Goal: Use online tool/utility: Utilize a website feature to perform a specific function

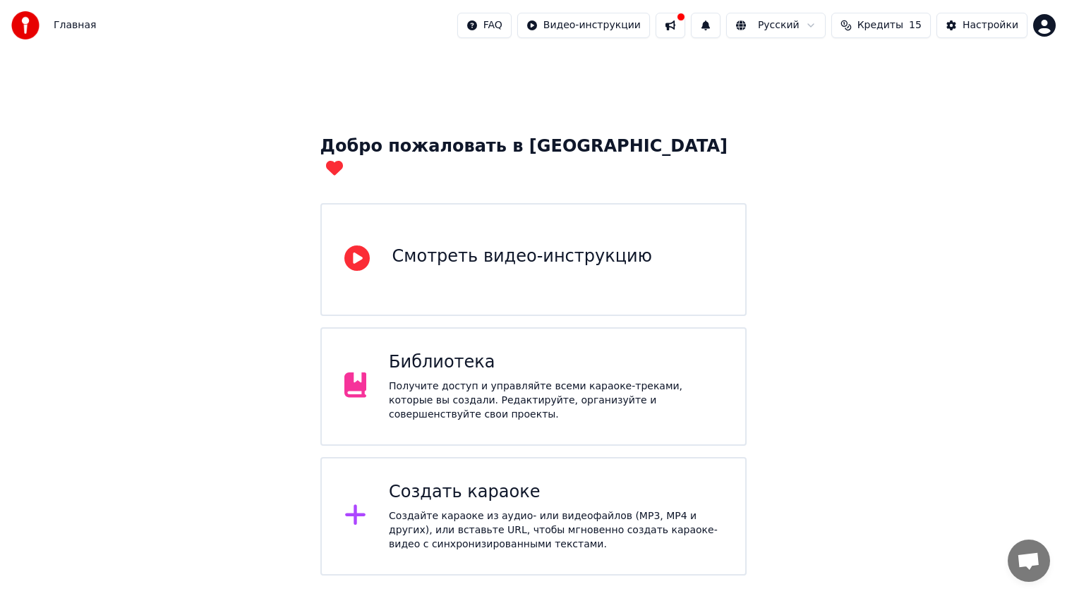
click at [516, 457] on div "Создать караоке Создайте караоке из аудио- или видеофайлов (MP3, MP4 и других),…" at bounding box center [533, 516] width 427 height 119
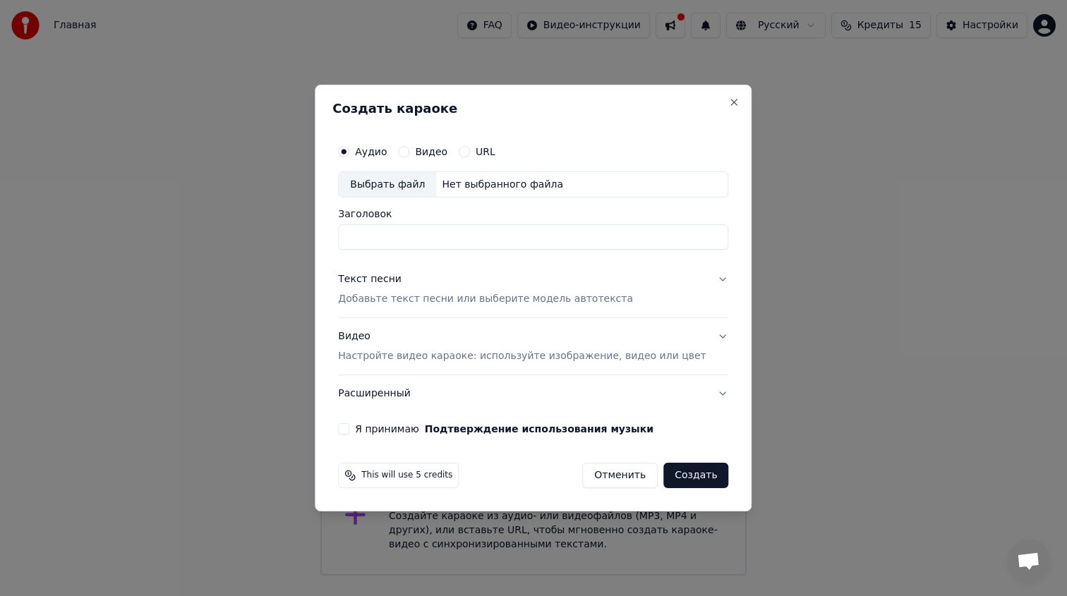
click at [393, 184] on div "Выбрать файл" at bounding box center [387, 184] width 97 height 25
drag, startPoint x: 603, startPoint y: 237, endPoint x: 469, endPoint y: 243, distance: 133.5
click at [469, 243] on input "**********" at bounding box center [533, 237] width 390 height 25
type input "**********"
click at [451, 296] on p "Добавьте текст песни или выберите модель автотекста" at bounding box center [485, 300] width 295 height 14
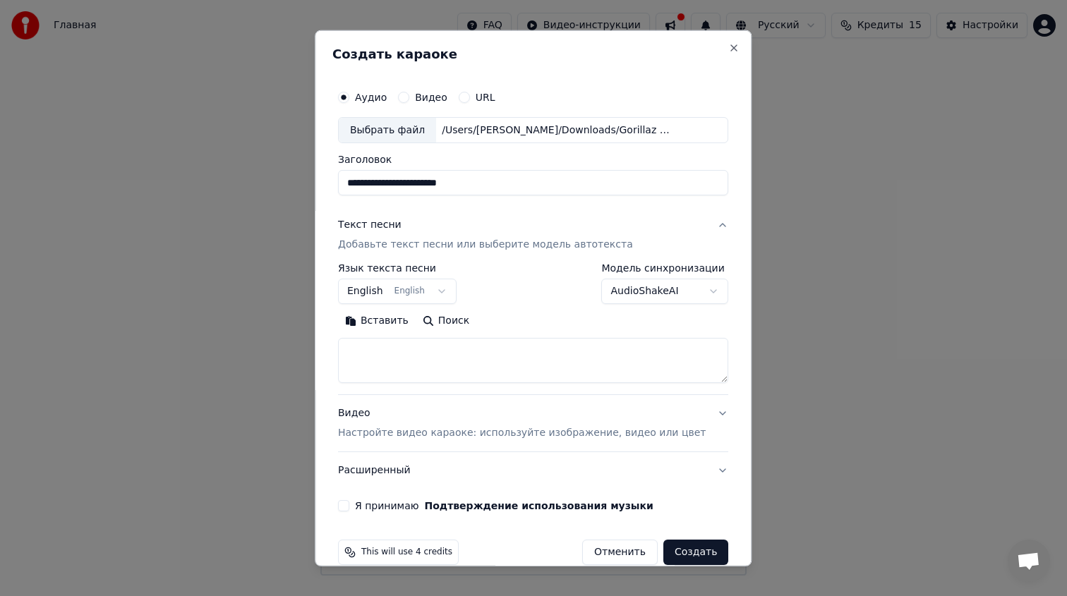
click at [446, 349] on textarea at bounding box center [533, 360] width 390 height 45
click at [581, 353] on textarea at bounding box center [533, 360] width 390 height 45
paste textarea "**********"
click at [484, 356] on textarea at bounding box center [520, 360] width 365 height 45
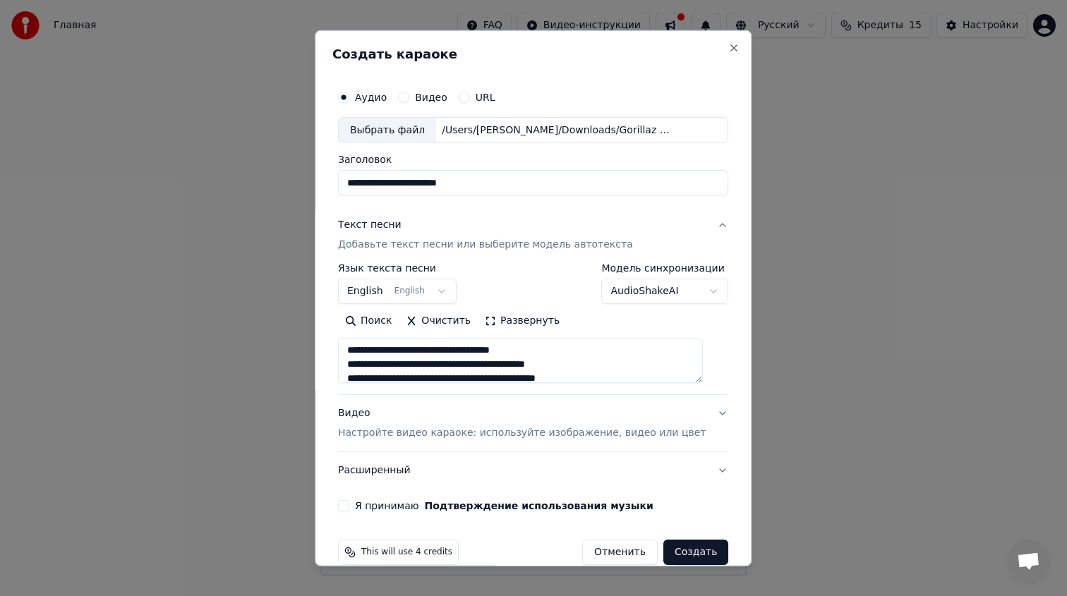
scroll to position [0, 0]
click at [391, 353] on textarea at bounding box center [520, 360] width 365 height 45
click at [574, 366] on textarea at bounding box center [520, 360] width 365 height 45
click at [357, 353] on textarea at bounding box center [520, 360] width 365 height 45
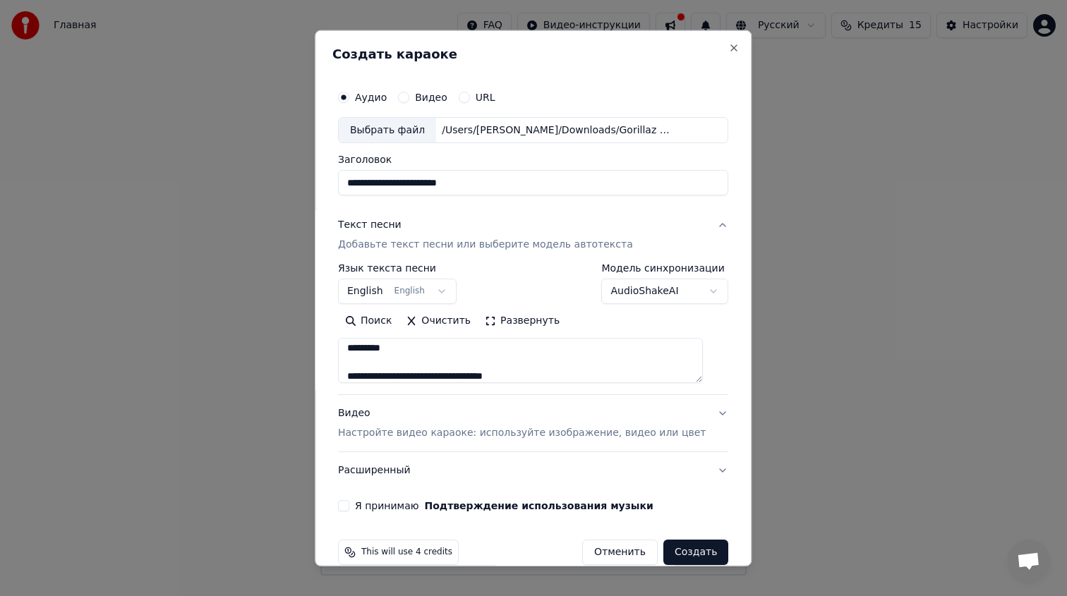
click at [415, 344] on textarea at bounding box center [520, 360] width 365 height 45
drag, startPoint x: 412, startPoint y: 350, endPoint x: 358, endPoint y: 350, distance: 54.3
click at [358, 350] on textarea at bounding box center [520, 360] width 365 height 45
click at [477, 341] on textarea at bounding box center [520, 360] width 365 height 45
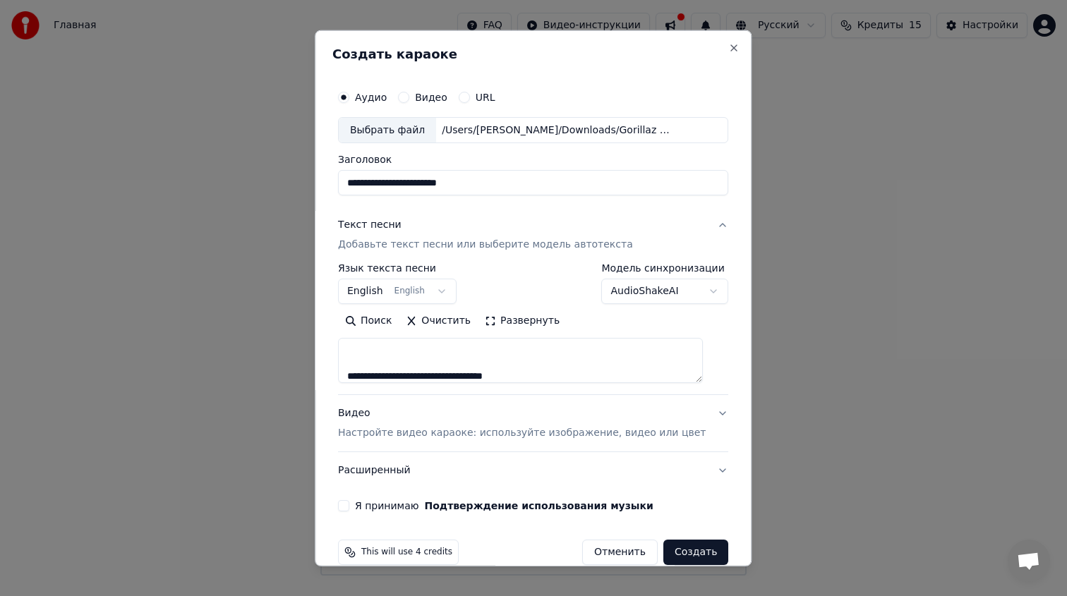
paste textarea "*********"
click at [419, 357] on textarea at bounding box center [520, 360] width 365 height 45
paste textarea "*********"
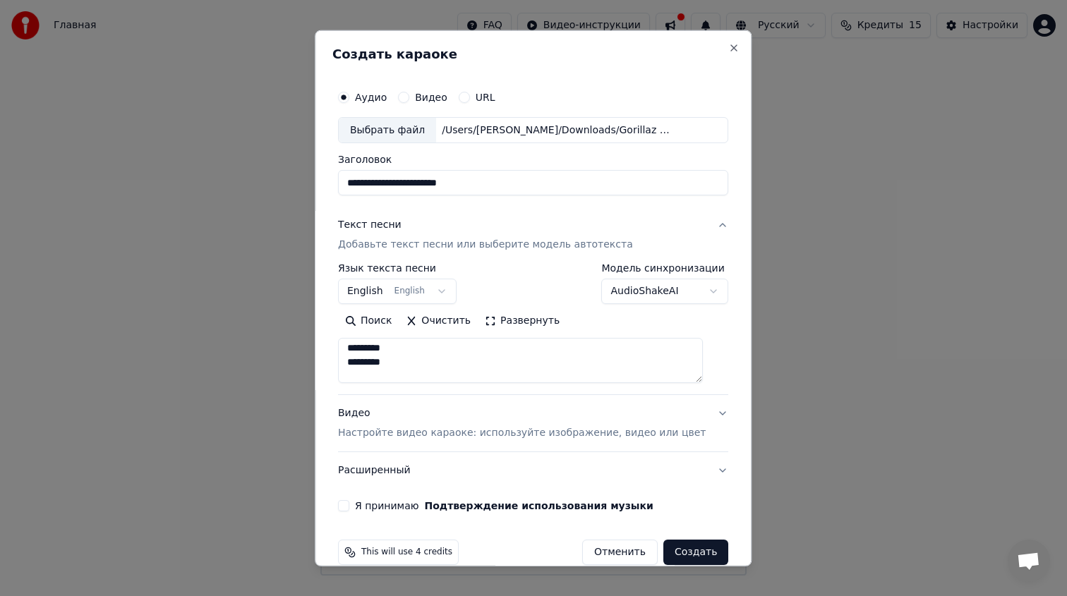
paste textarea "*********"
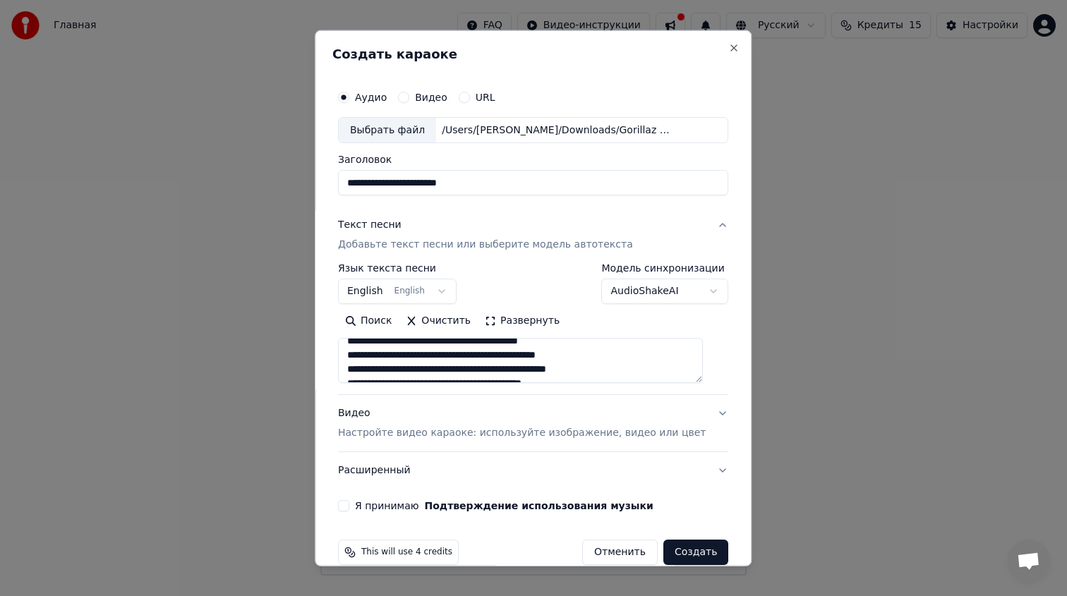
scroll to position [99, 0]
click at [444, 354] on textarea at bounding box center [520, 360] width 365 height 45
click at [499, 366] on textarea at bounding box center [520, 360] width 365 height 45
click at [584, 363] on textarea at bounding box center [520, 360] width 365 height 45
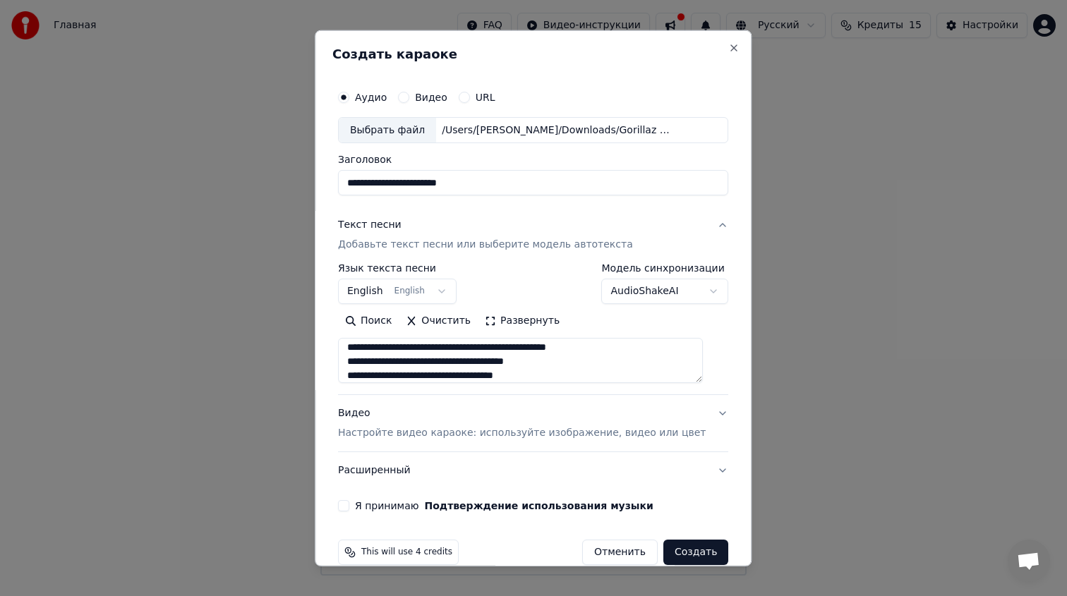
click at [582, 377] on textarea at bounding box center [520, 360] width 365 height 45
click at [467, 360] on textarea at bounding box center [520, 360] width 365 height 45
click at [551, 360] on textarea at bounding box center [520, 360] width 365 height 45
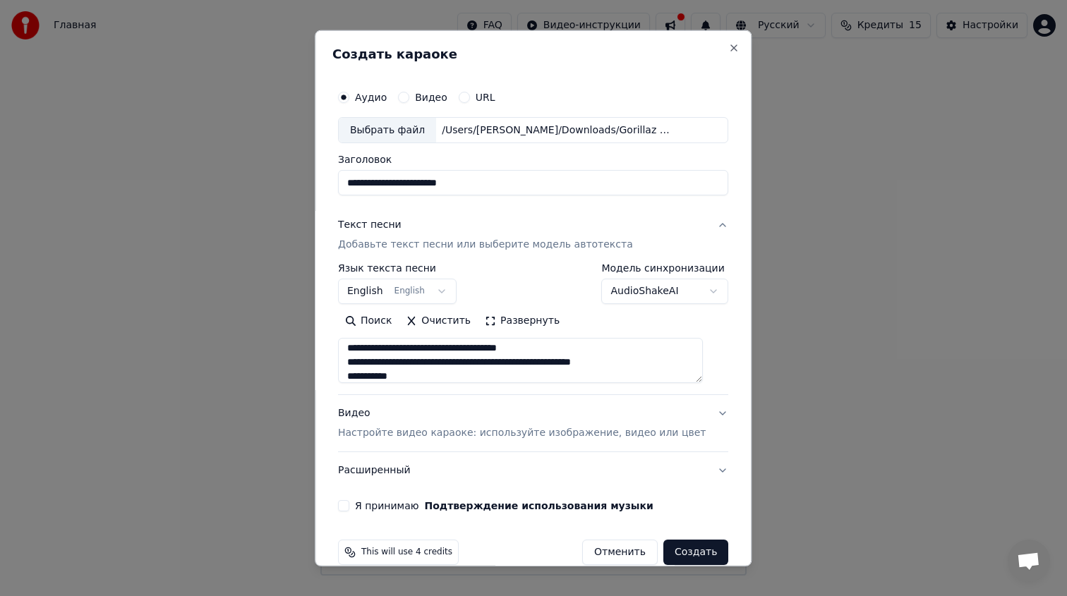
click at [524, 364] on textarea at bounding box center [520, 360] width 365 height 45
click at [526, 365] on textarea at bounding box center [520, 360] width 365 height 45
click at [475, 363] on textarea at bounding box center [520, 360] width 365 height 45
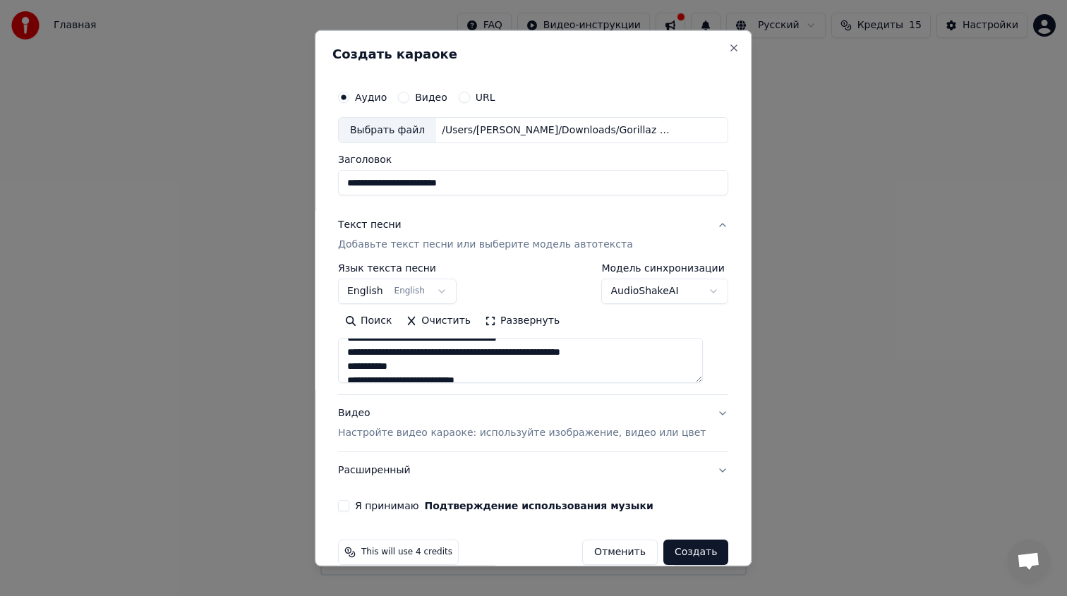
scroll to position [176, 0]
click at [425, 362] on textarea at bounding box center [520, 360] width 365 height 45
click at [367, 361] on textarea at bounding box center [520, 360] width 365 height 45
click at [369, 375] on textarea at bounding box center [520, 360] width 365 height 45
click at [505, 375] on textarea at bounding box center [520, 360] width 365 height 45
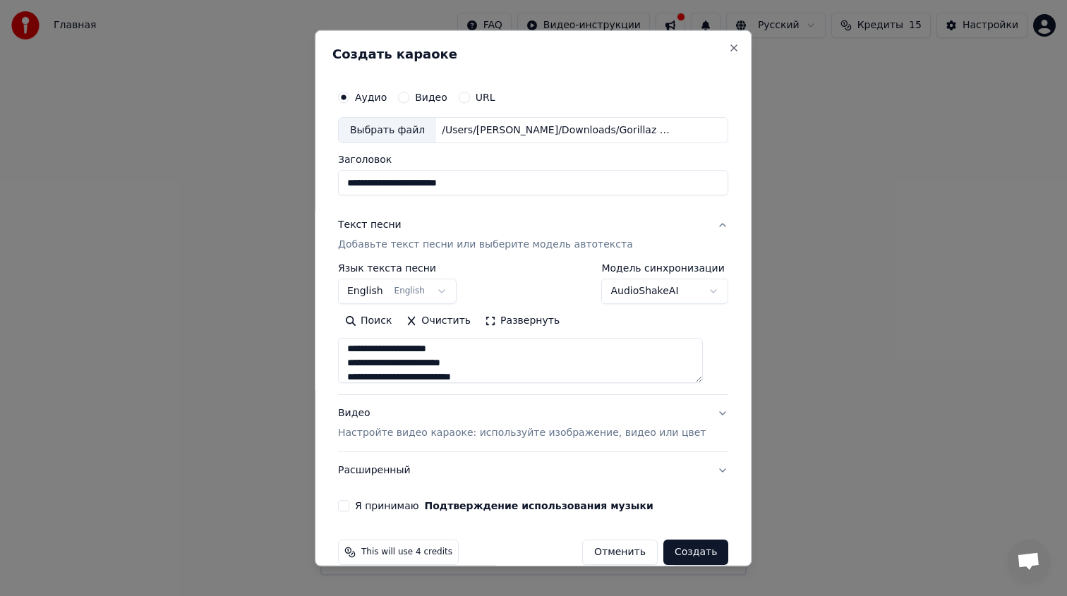
scroll to position [215, 0]
click at [478, 350] on textarea at bounding box center [520, 360] width 365 height 45
click at [368, 352] on textarea at bounding box center [520, 360] width 365 height 45
click at [502, 377] on textarea at bounding box center [520, 360] width 365 height 45
click at [492, 363] on textarea at bounding box center [520, 360] width 365 height 45
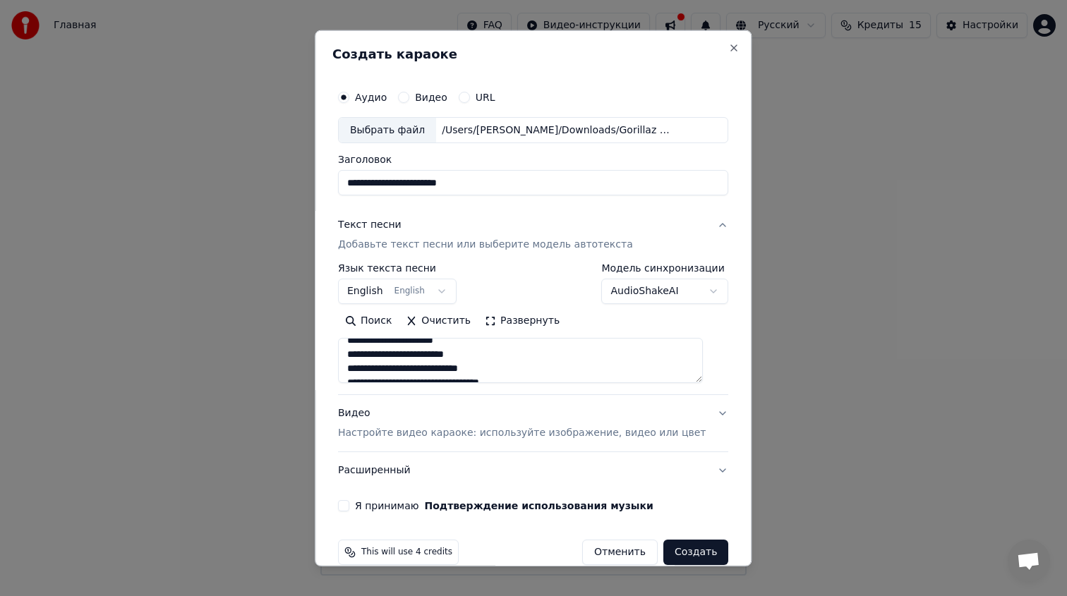
scroll to position [248, 0]
click at [367, 361] on textarea at bounding box center [520, 360] width 365 height 45
click at [512, 358] on textarea at bounding box center [520, 360] width 365 height 45
click at [557, 377] on textarea at bounding box center [520, 360] width 365 height 45
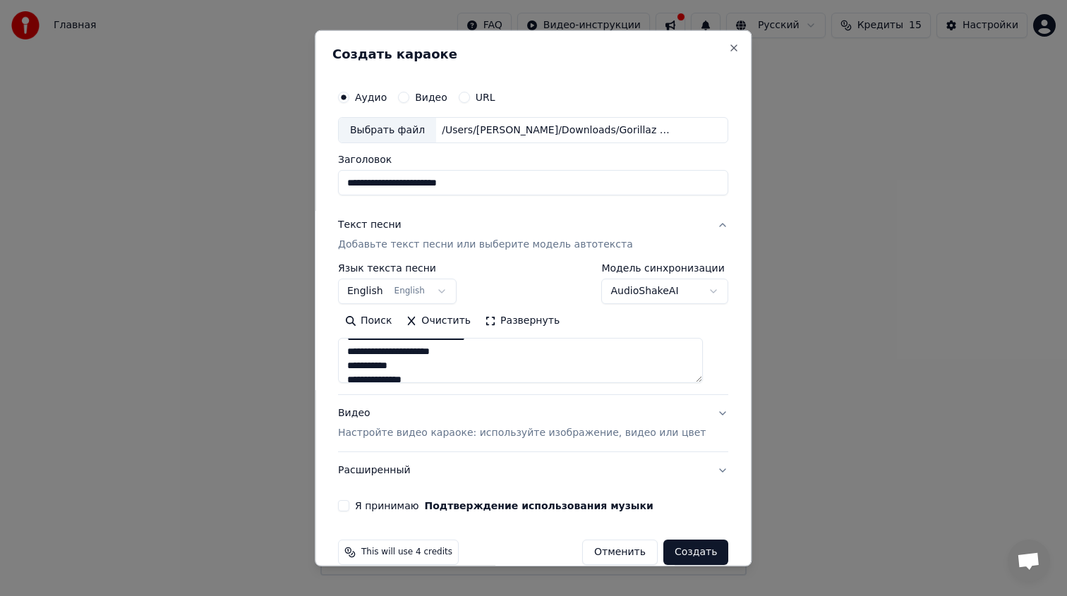
click at [514, 356] on textarea at bounding box center [520, 360] width 365 height 45
click at [366, 353] on textarea at bounding box center [520, 360] width 365 height 45
click at [370, 369] on textarea at bounding box center [520, 360] width 365 height 45
click at [444, 377] on textarea at bounding box center [520, 360] width 365 height 45
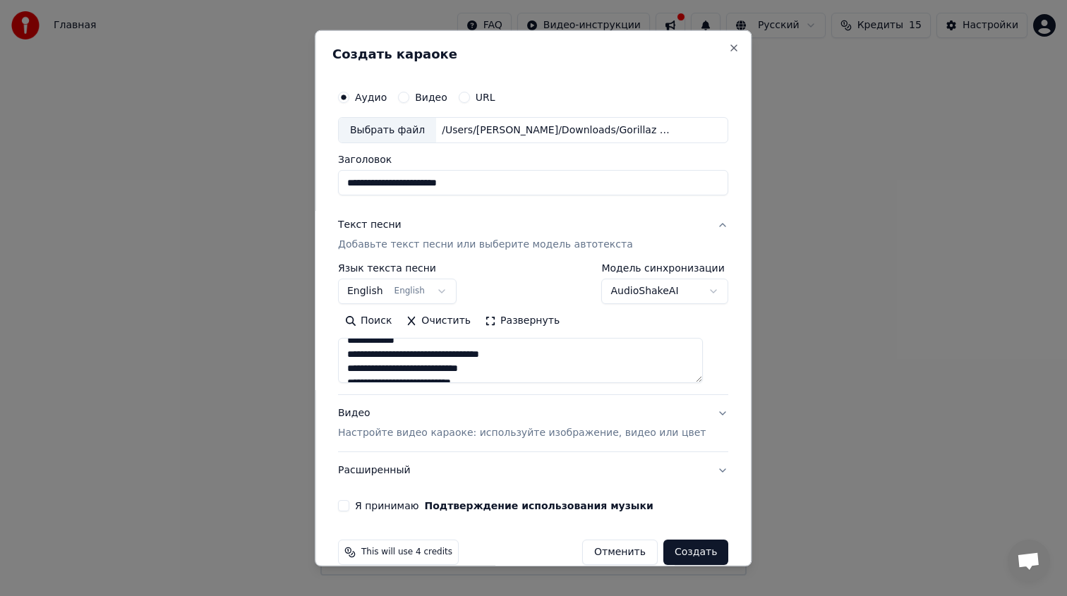
scroll to position [317, 0]
click at [517, 359] on textarea at bounding box center [520, 360] width 365 height 45
click at [548, 359] on textarea at bounding box center [520, 360] width 365 height 45
click at [367, 368] on textarea at bounding box center [520, 360] width 365 height 45
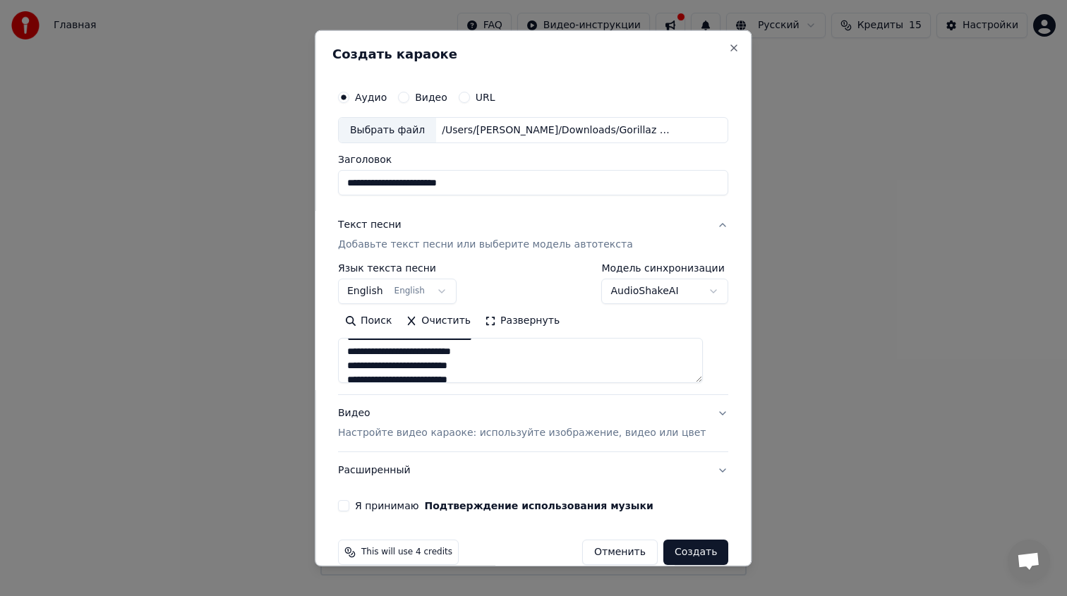
click at [442, 369] on textarea at bounding box center [520, 360] width 365 height 45
click at [439, 373] on textarea at bounding box center [520, 360] width 365 height 45
click at [438, 365] on textarea at bounding box center [520, 360] width 365 height 45
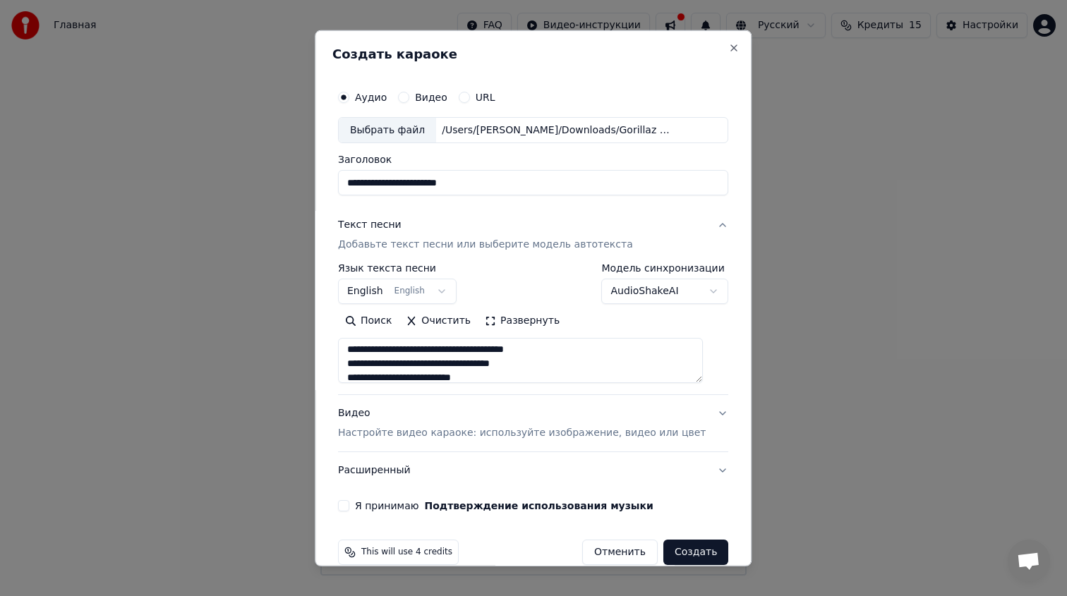
click at [424, 364] on textarea at bounding box center [520, 360] width 365 height 45
click at [440, 375] on textarea at bounding box center [520, 360] width 365 height 45
click at [500, 354] on textarea at bounding box center [520, 360] width 365 height 45
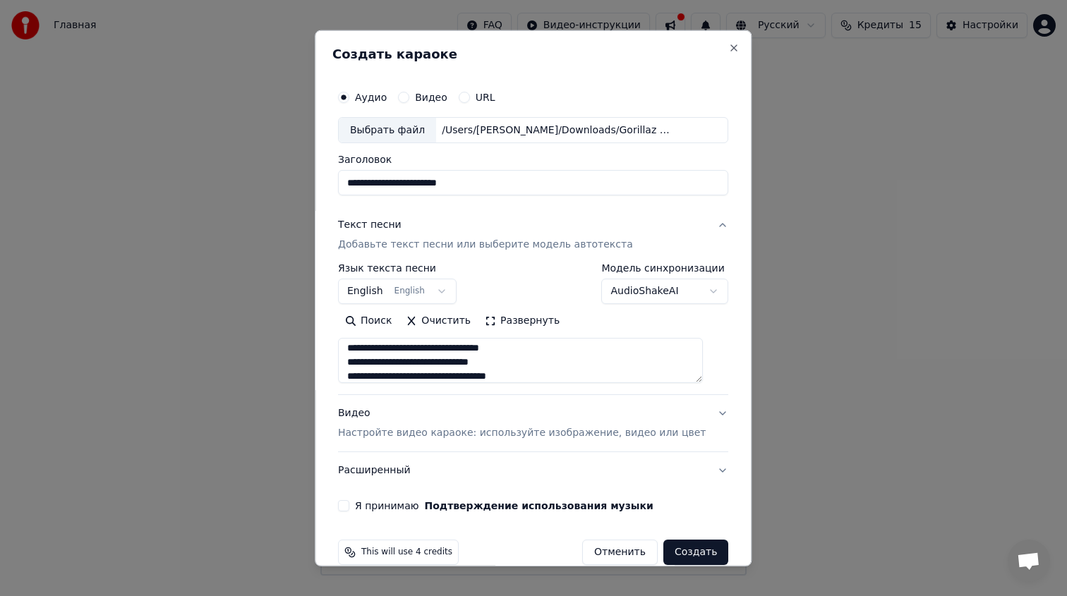
click at [423, 347] on textarea at bounding box center [520, 360] width 365 height 45
click at [440, 349] on textarea at bounding box center [520, 360] width 365 height 45
click at [488, 346] on textarea at bounding box center [520, 360] width 365 height 45
click at [536, 350] on textarea at bounding box center [520, 360] width 365 height 45
click at [523, 366] on textarea at bounding box center [520, 360] width 365 height 45
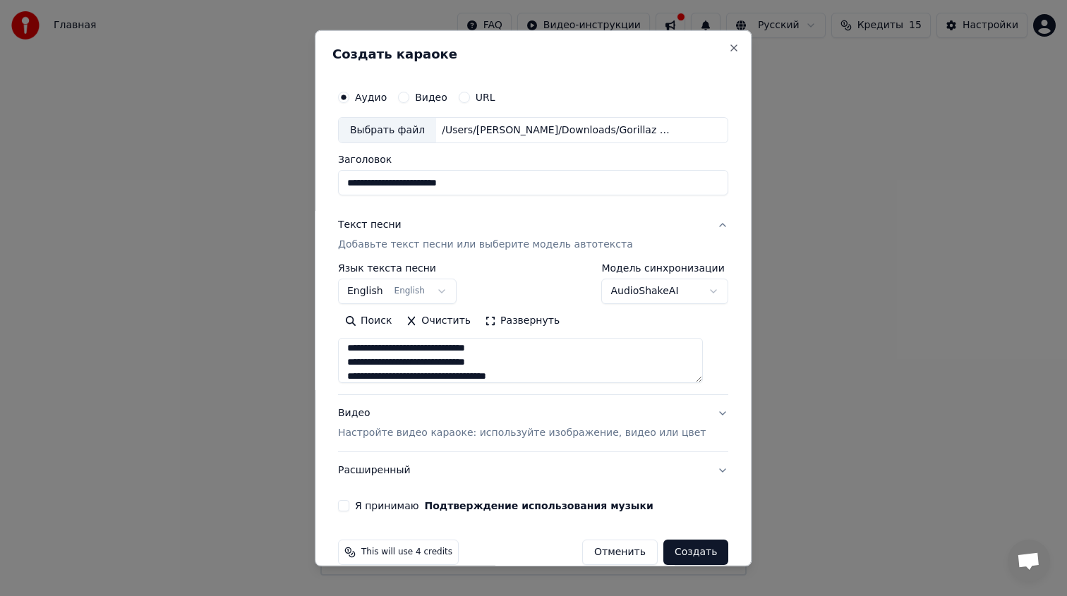
click at [488, 363] on textarea at bounding box center [520, 360] width 365 height 45
click at [547, 362] on textarea at bounding box center [520, 360] width 365 height 45
click at [459, 363] on textarea at bounding box center [520, 360] width 365 height 45
click at [440, 377] on textarea at bounding box center [520, 360] width 365 height 45
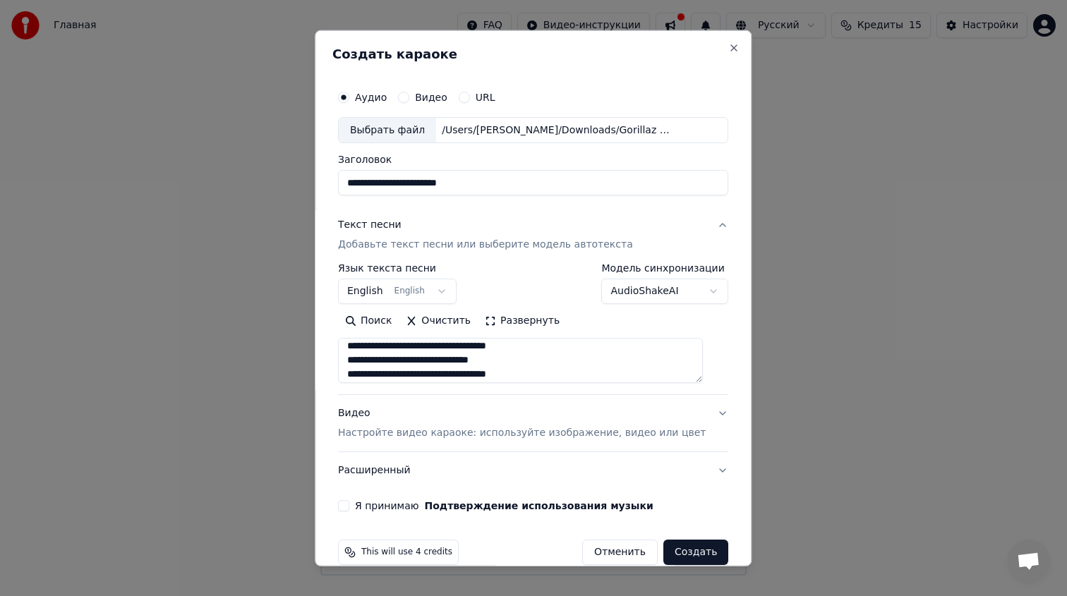
click at [384, 374] on textarea at bounding box center [520, 360] width 365 height 45
click at [442, 371] on textarea at bounding box center [520, 360] width 365 height 45
click at [440, 371] on textarea at bounding box center [520, 360] width 365 height 45
click at [498, 370] on textarea at bounding box center [520, 360] width 365 height 45
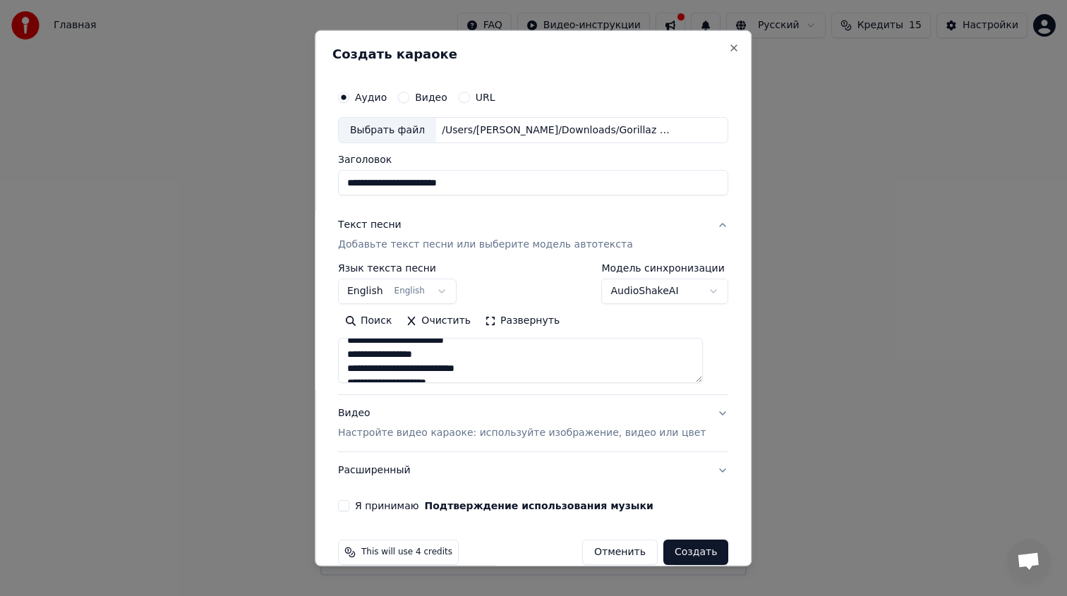
scroll to position [528, 0]
click at [369, 375] on textarea at bounding box center [520, 360] width 365 height 45
click at [476, 355] on textarea at bounding box center [520, 360] width 365 height 45
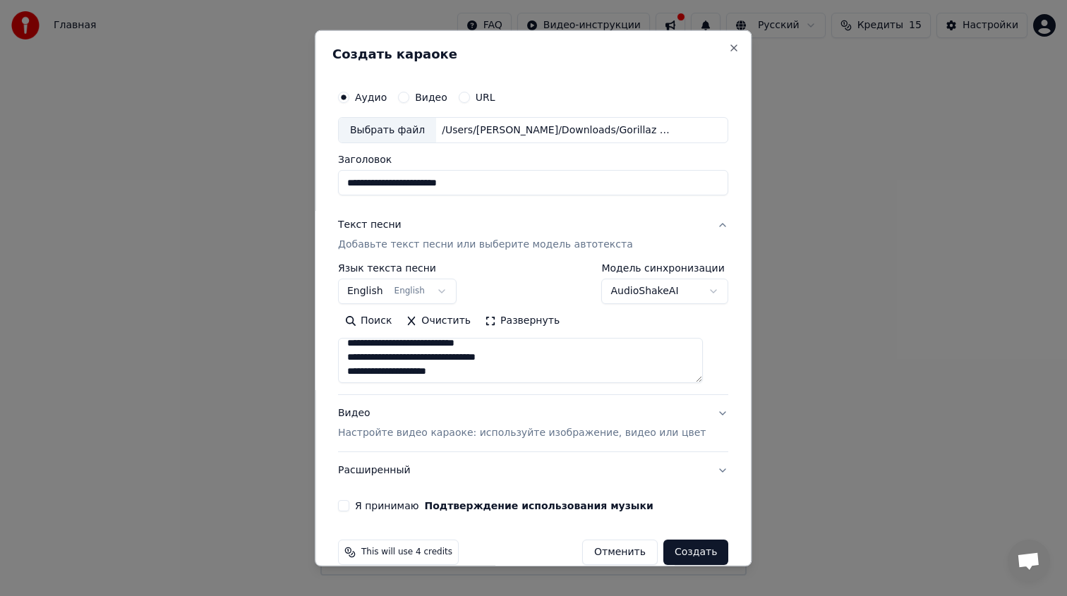
click at [478, 372] on textarea at bounding box center [520, 360] width 365 height 45
click at [543, 353] on textarea at bounding box center [520, 360] width 365 height 45
click at [454, 355] on textarea at bounding box center [520, 360] width 365 height 45
click at [511, 344] on textarea at bounding box center [520, 360] width 365 height 45
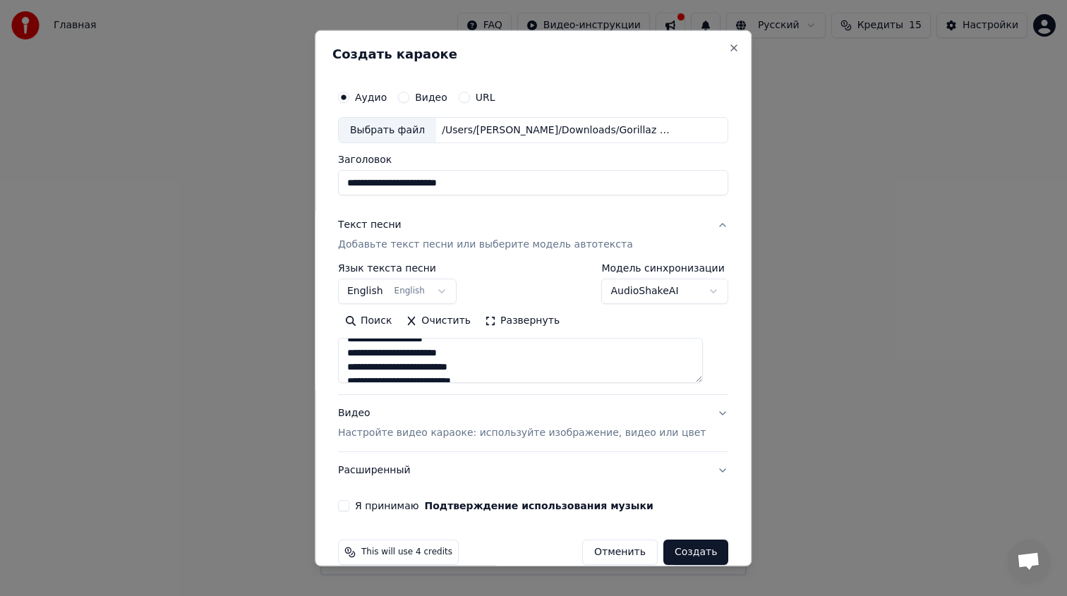
click at [494, 369] on textarea at bounding box center [520, 360] width 365 height 45
click at [488, 351] on textarea at bounding box center [520, 360] width 365 height 45
click at [476, 356] on textarea at bounding box center [520, 360] width 365 height 45
click at [505, 348] on textarea at bounding box center [520, 360] width 365 height 45
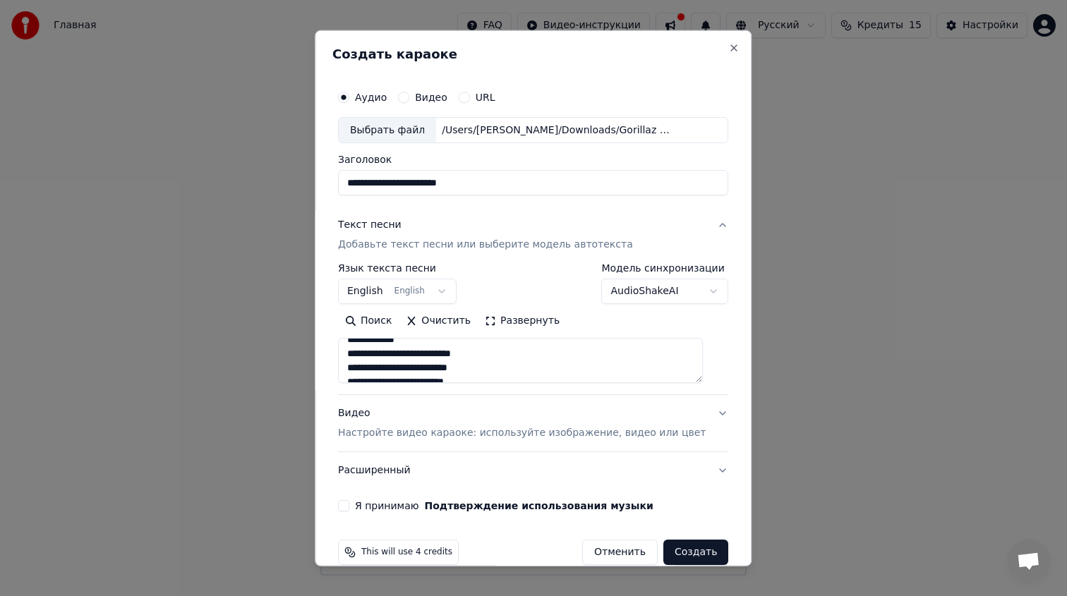
scroll to position [677, 0]
click at [427, 353] on textarea at bounding box center [520, 360] width 365 height 45
click at [366, 351] on textarea at bounding box center [520, 360] width 365 height 45
click at [478, 367] on textarea at bounding box center [520, 360] width 365 height 45
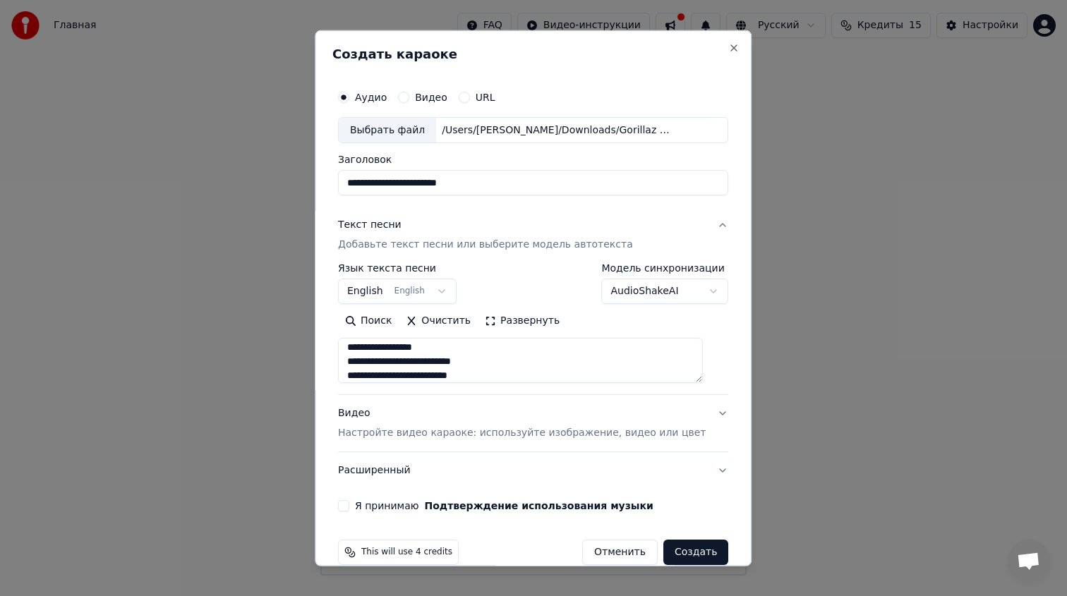
click at [430, 360] on textarea at bounding box center [520, 360] width 365 height 45
click at [367, 361] on textarea at bounding box center [520, 360] width 365 height 45
click at [478, 377] on textarea at bounding box center [520, 360] width 365 height 45
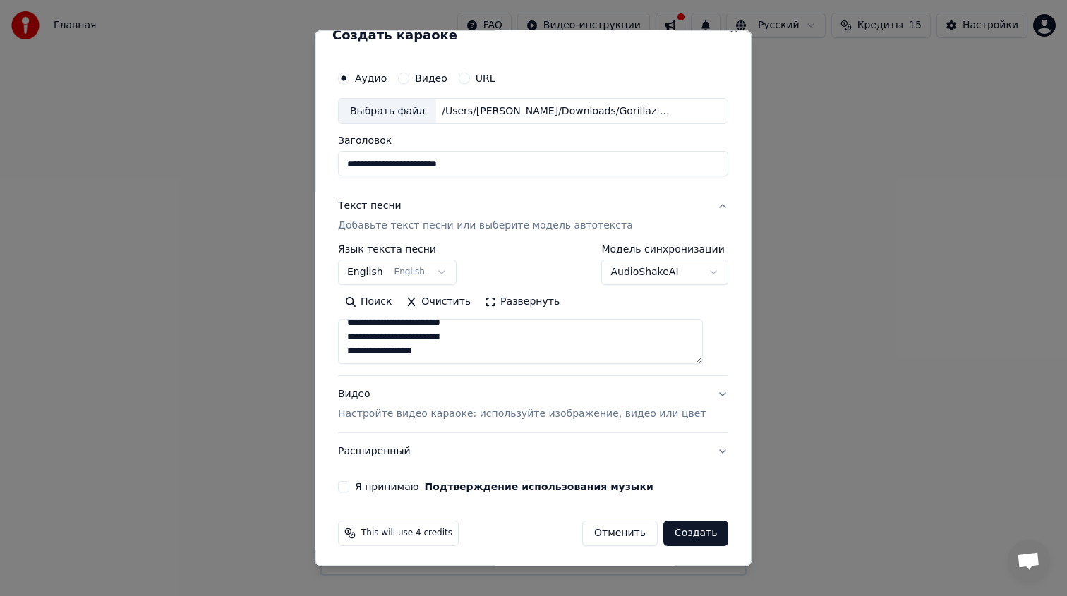
scroll to position [22, 0]
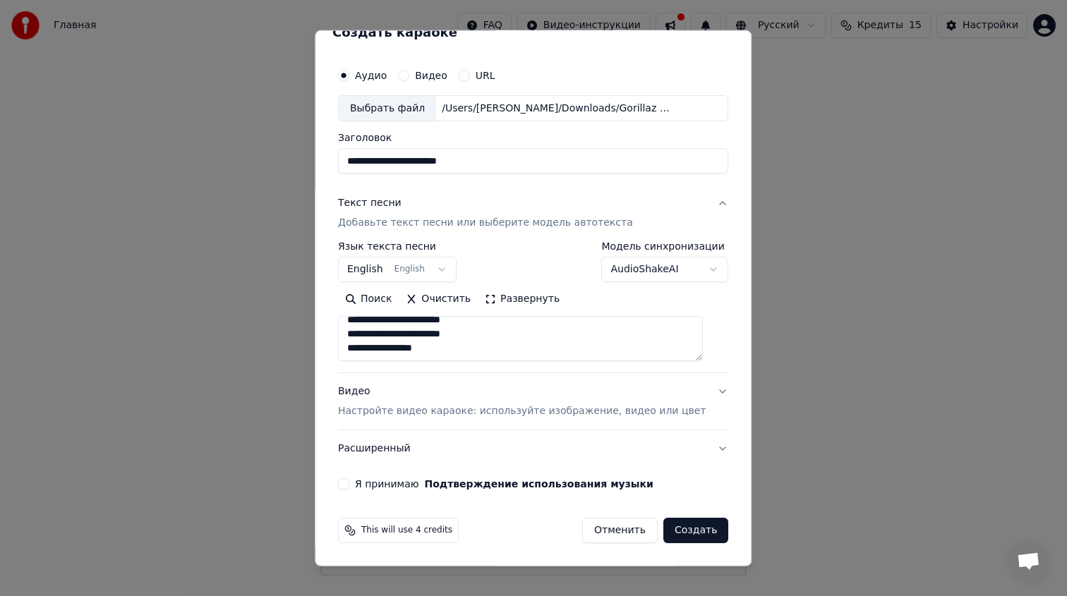
type textarea "**********"
click at [454, 412] on p "Настройте видео караоке: используйте изображение, видео или цвет" at bounding box center [522, 411] width 368 height 14
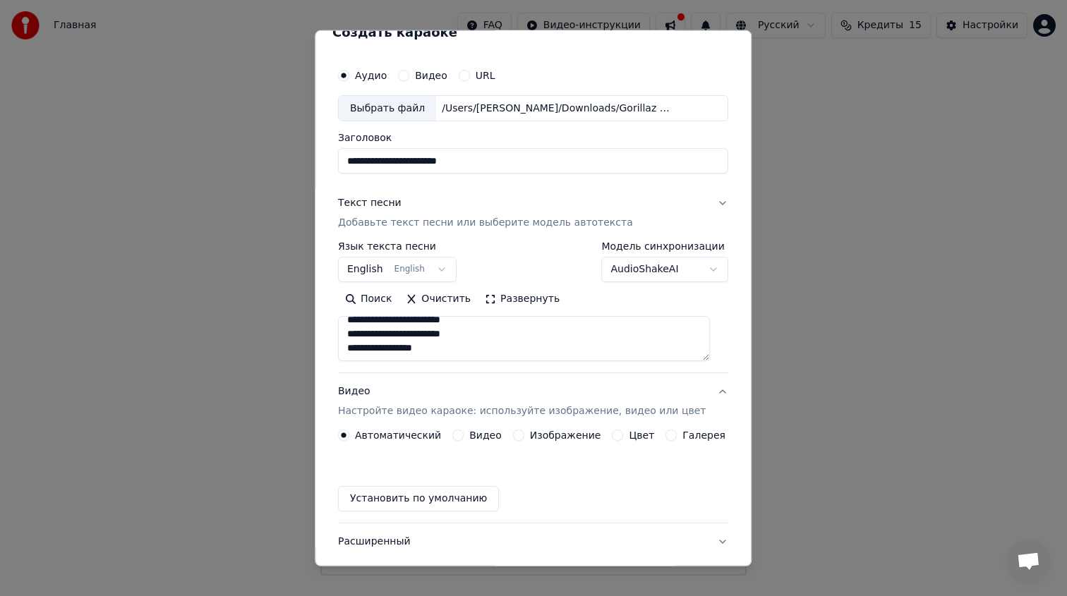
scroll to position [0, 0]
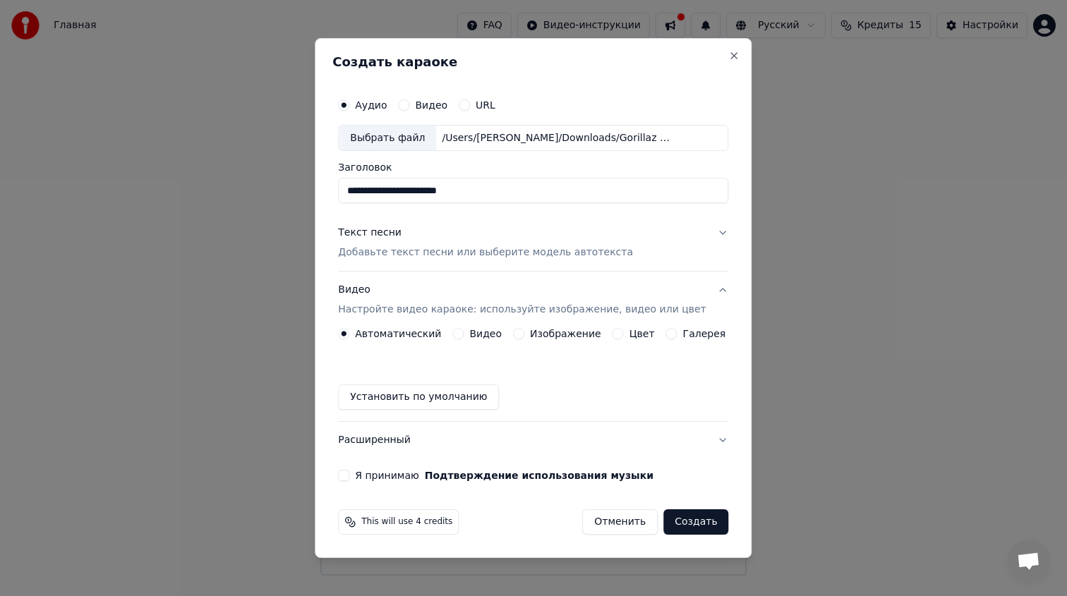
click at [550, 334] on label "Изображение" at bounding box center [565, 334] width 71 height 10
click at [524, 334] on button "Изображение" at bounding box center [518, 333] width 11 height 11
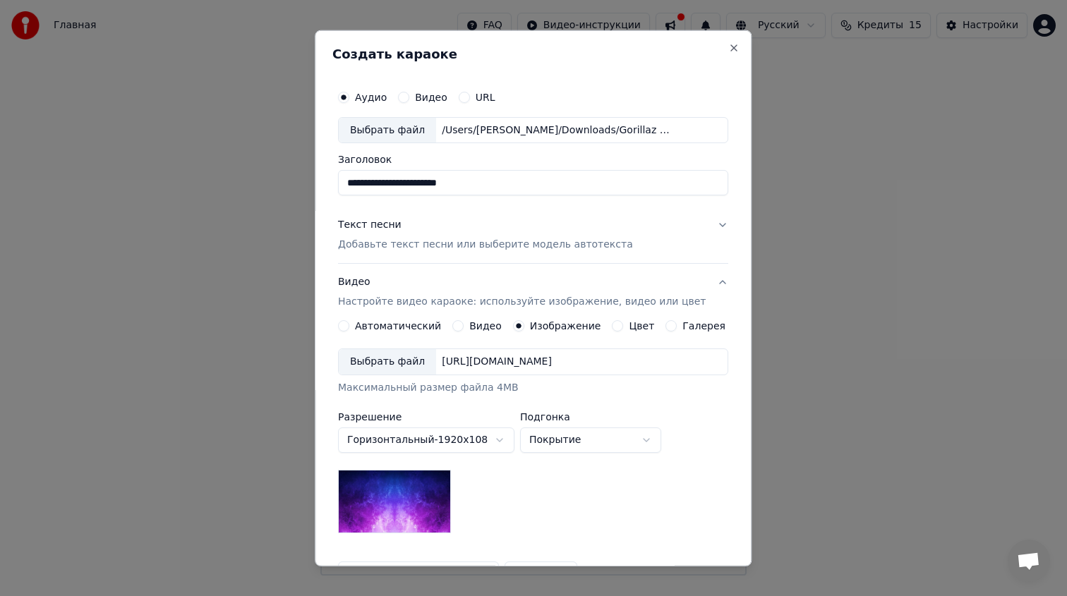
click at [398, 367] on div "Выбрать файл" at bounding box center [387, 361] width 97 height 25
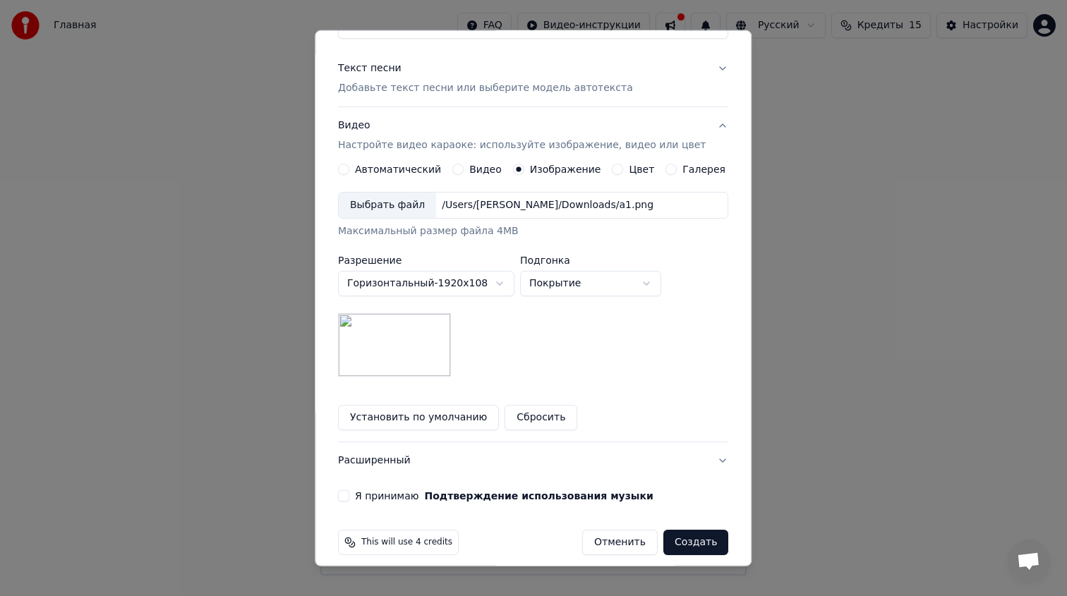
scroll to position [169, 0]
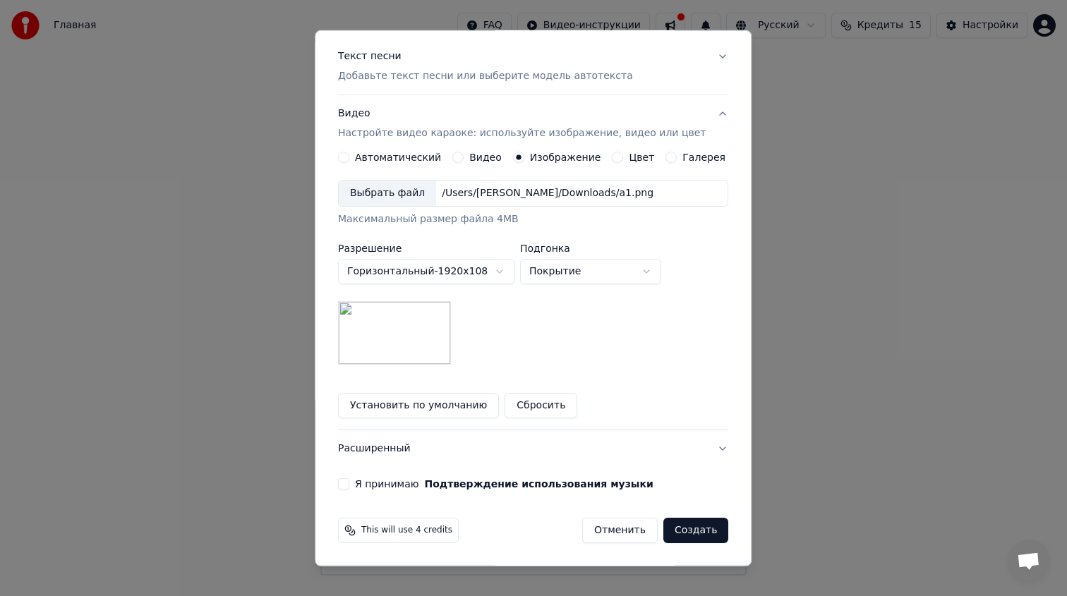
click at [349, 480] on button "Я принимаю Подтверждение использования музыки" at bounding box center [343, 483] width 11 height 11
click at [679, 521] on button "Создать" at bounding box center [695, 530] width 65 height 25
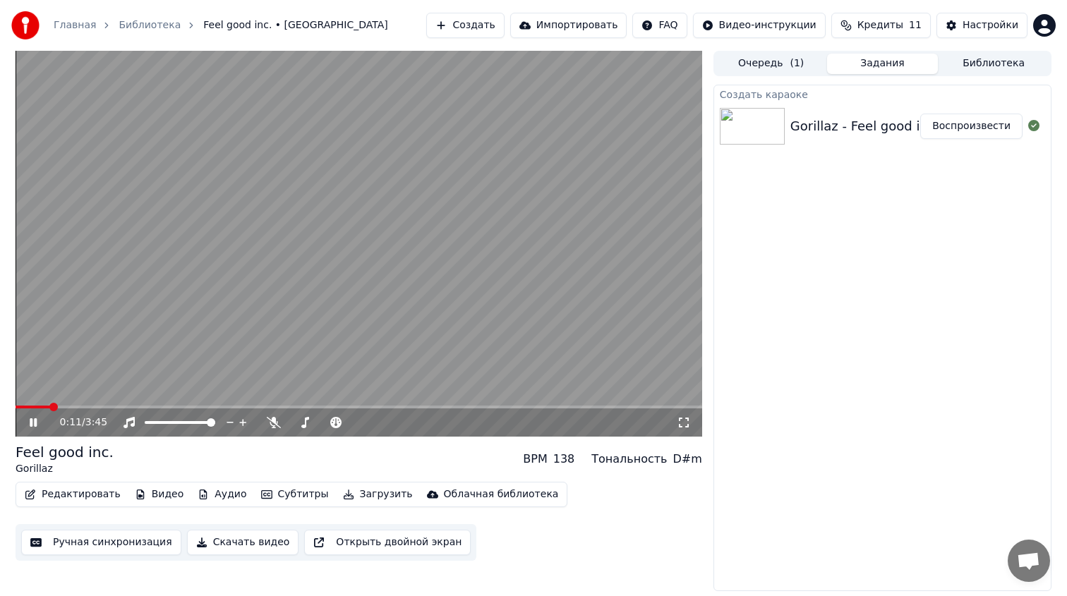
click at [32, 425] on icon at bounding box center [33, 422] width 7 height 8
click at [32, 408] on span at bounding box center [33, 407] width 35 height 3
click at [29, 403] on video at bounding box center [359, 244] width 686 height 386
click at [37, 421] on icon at bounding box center [43, 422] width 33 height 11
click at [16, 406] on span at bounding box center [16, 407] width 0 height 3
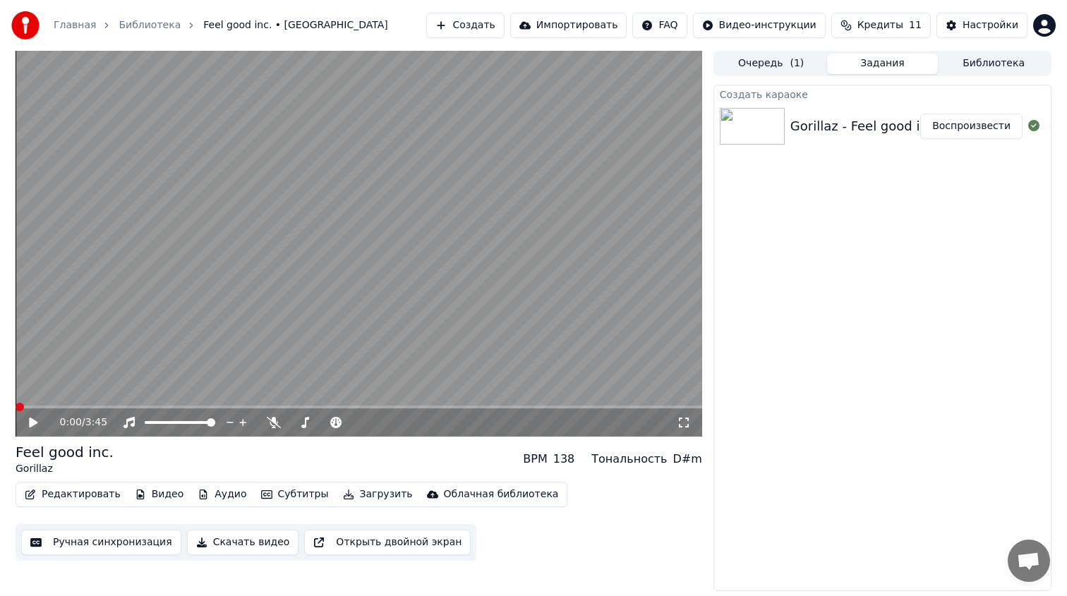
click at [34, 428] on icon at bounding box center [43, 422] width 33 height 11
click at [317, 422] on span at bounding box center [318, 422] width 8 height 8
click at [360, 425] on span at bounding box center [355, 422] width 8 height 8
click at [215, 427] on span at bounding box center [211, 422] width 8 height 8
click at [356, 421] on span at bounding box center [355, 422] width 8 height 8
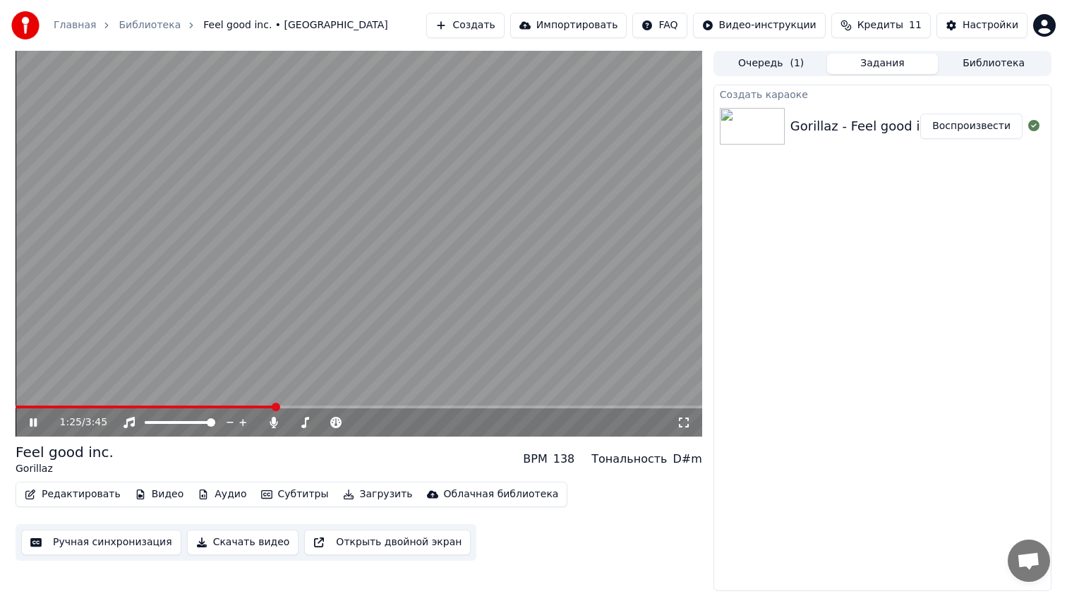
click at [315, 269] on video at bounding box center [359, 244] width 686 height 386
click at [41, 419] on icon at bounding box center [43, 422] width 33 height 11
